Goal: Find specific page/section: Find specific page/section

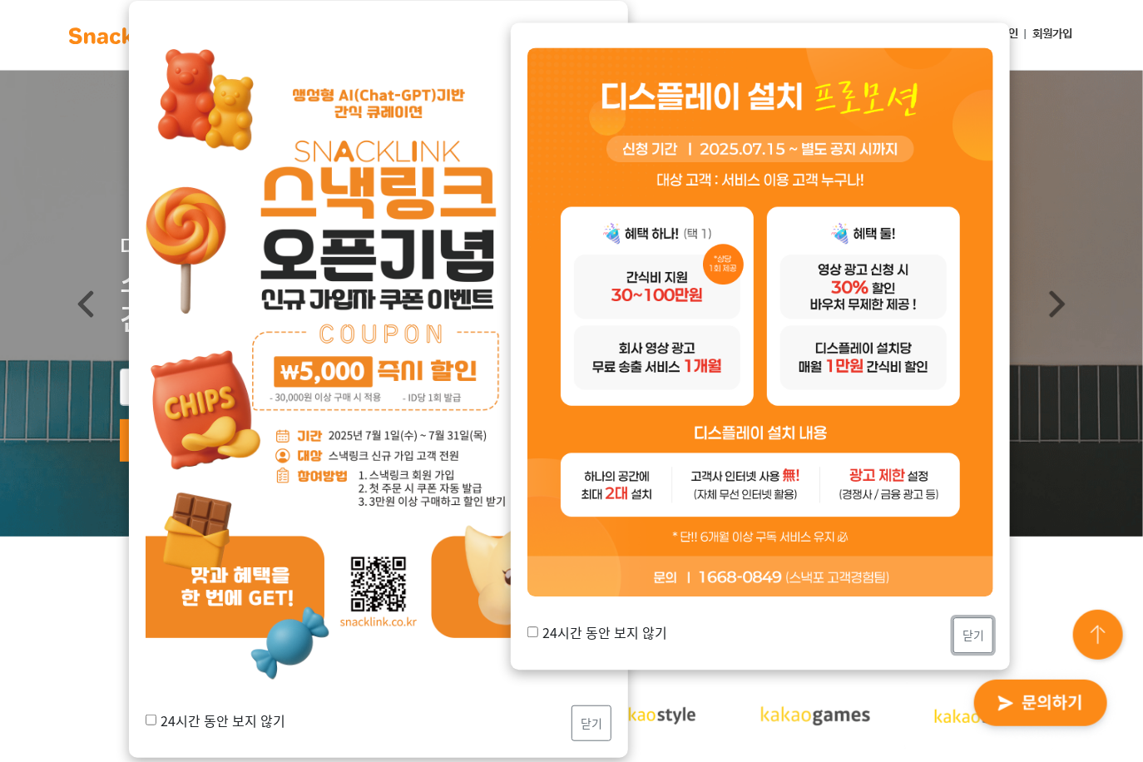
click at [988, 633] on button "닫기" at bounding box center [973, 636] width 40 height 36
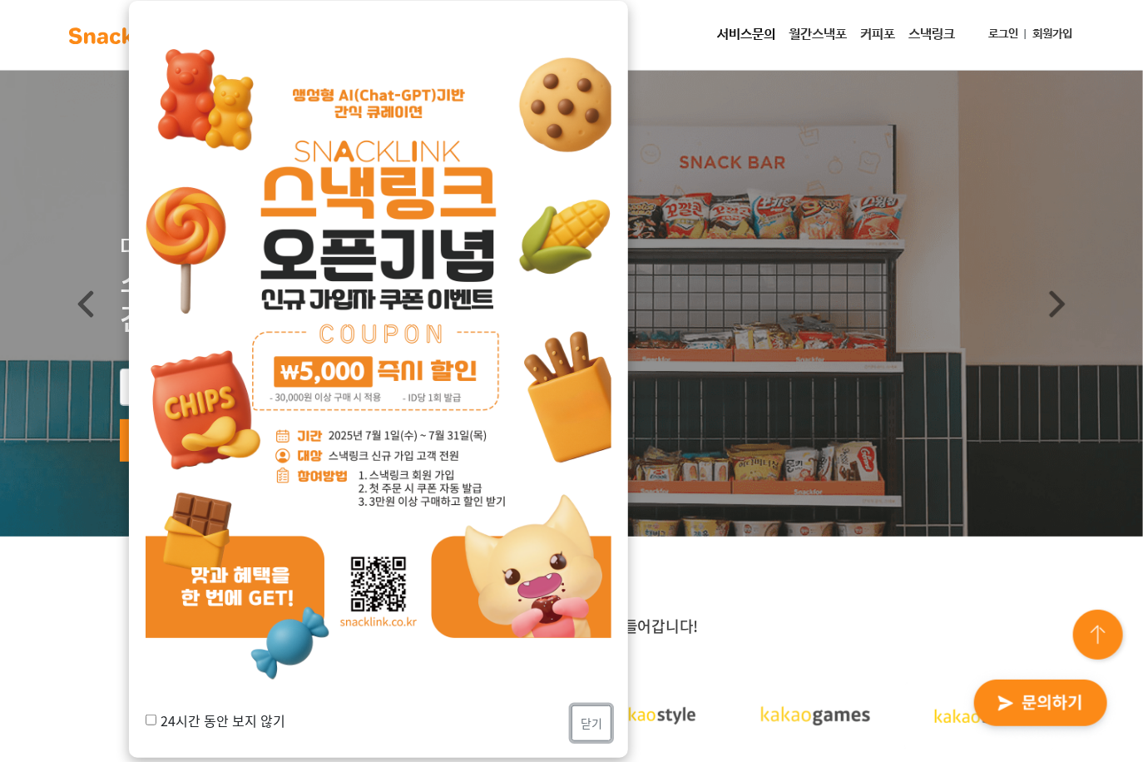
drag, startPoint x: 592, startPoint y: 731, endPoint x: 570, endPoint y: 734, distance: 22.7
click at [592, 730] on button "닫기" at bounding box center [591, 723] width 40 height 36
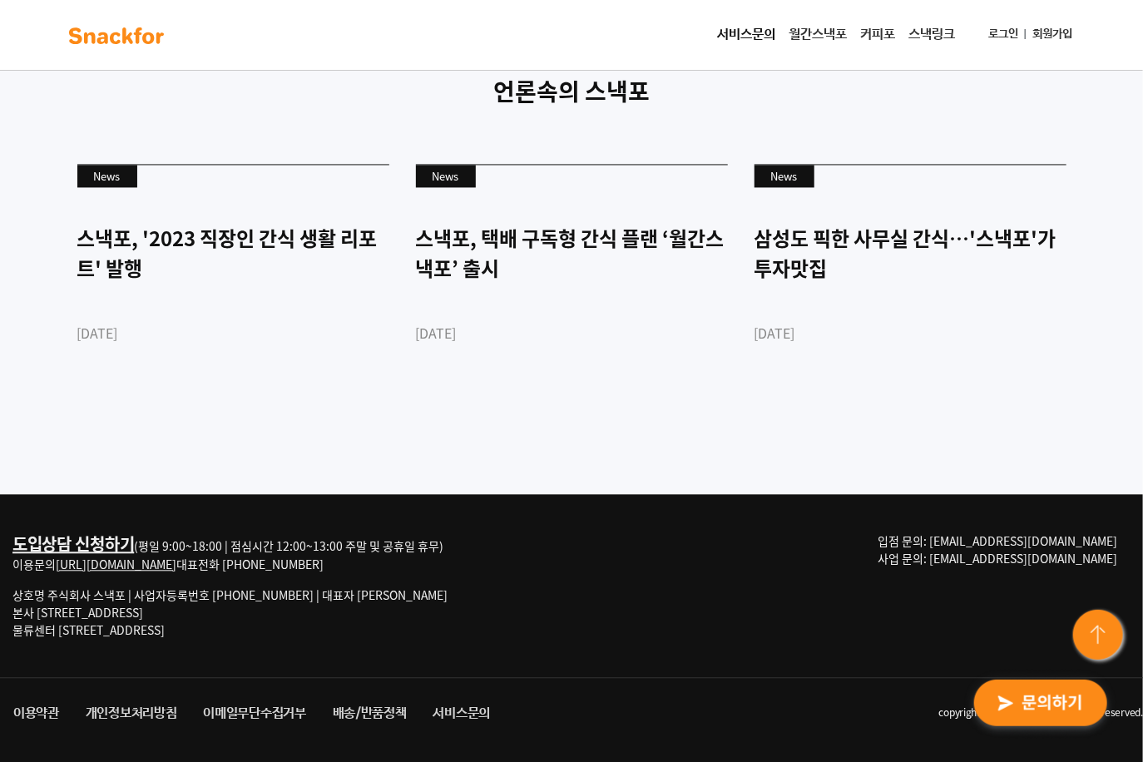
scroll to position [4538, 0]
click at [807, 36] on link "월간스낵포" at bounding box center [818, 34] width 72 height 33
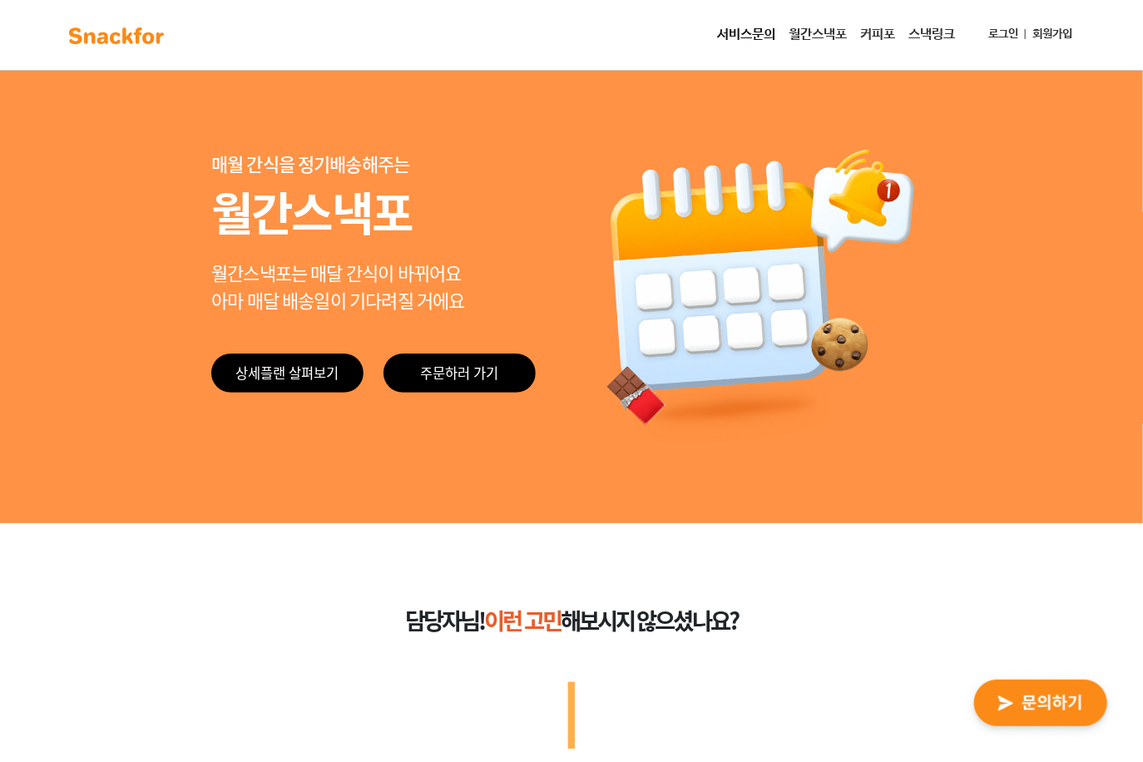
click at [875, 37] on link "커피포" at bounding box center [877, 34] width 48 height 33
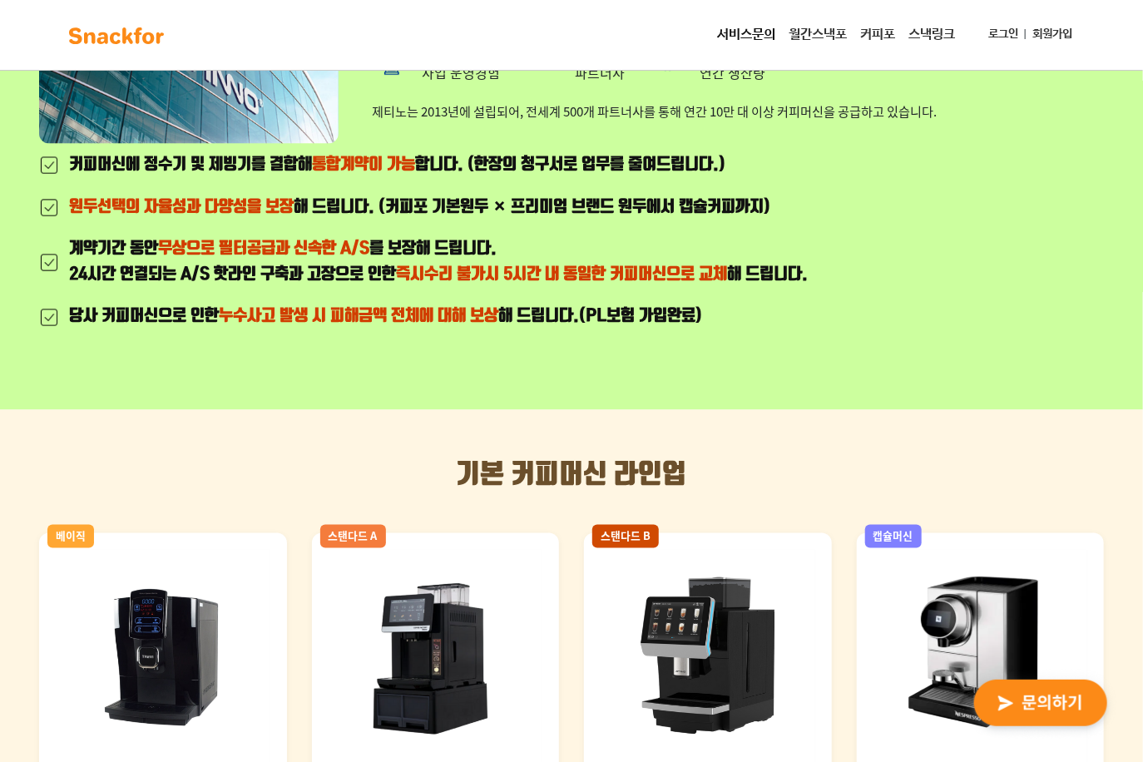
scroll to position [915, 0]
